Goal: Check status: Check status

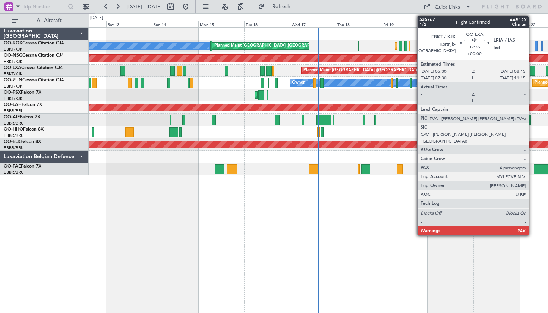
click at [532, 72] on div at bounding box center [532, 71] width 6 height 10
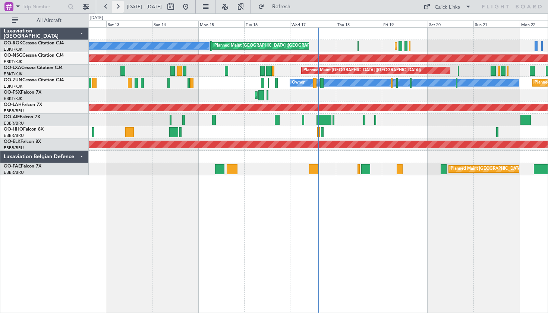
click at [115, 1] on button at bounding box center [118, 7] width 12 height 12
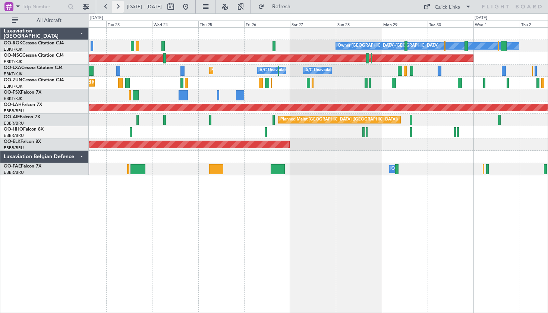
click at [116, 9] on button at bounding box center [118, 7] width 12 height 12
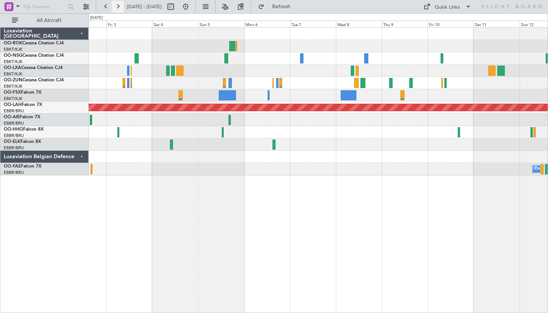
click at [117, 7] on button at bounding box center [118, 7] width 12 height 12
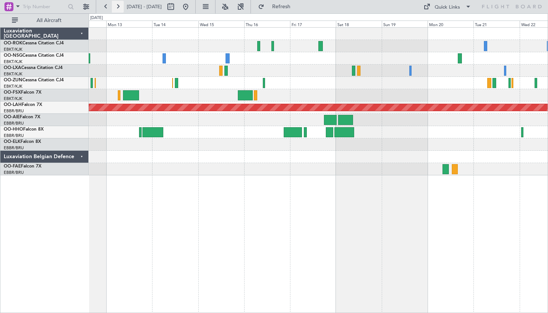
click at [119, 8] on button at bounding box center [118, 7] width 12 height 12
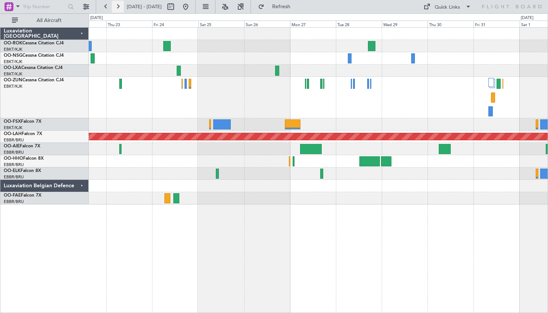
click at [115, 3] on button at bounding box center [118, 7] width 12 height 12
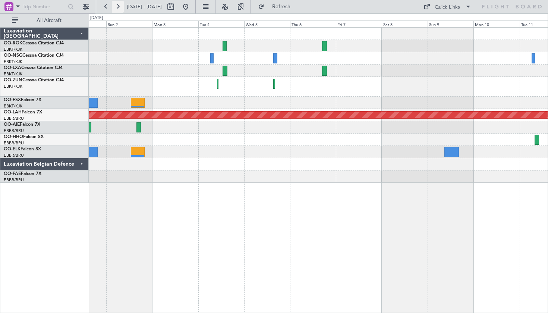
click at [115, 7] on button at bounding box center [118, 7] width 12 height 12
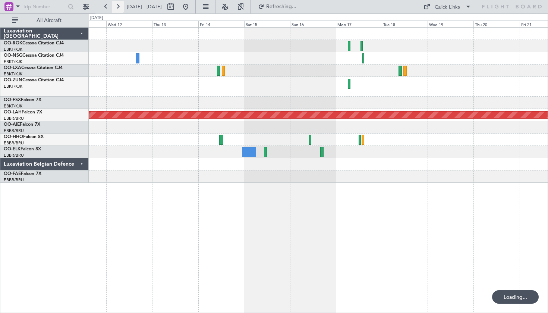
click at [115, 7] on button at bounding box center [118, 7] width 12 height 12
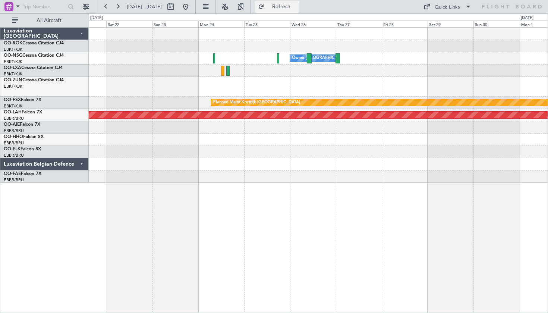
click at [285, 8] on button "Refresh" at bounding box center [276, 7] width 45 height 12
click at [191, 5] on button at bounding box center [186, 7] width 12 height 12
